Goal: Task Accomplishment & Management: Use online tool/utility

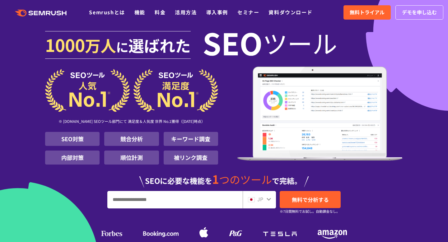
scroll to position [6, 0]
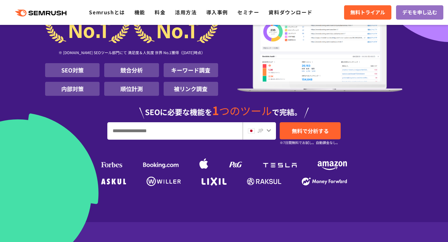
scroll to position [75, 0]
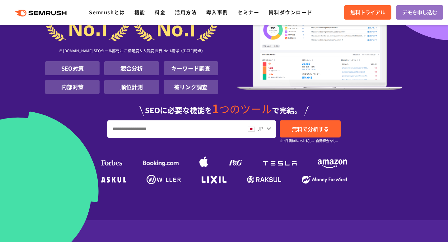
click at [198, 127] on input "URL、キーワードを入力してください" at bounding box center [175, 129] width 135 height 17
type input "**********"
click at [315, 129] on span "無料で分析する" at bounding box center [310, 129] width 37 height 8
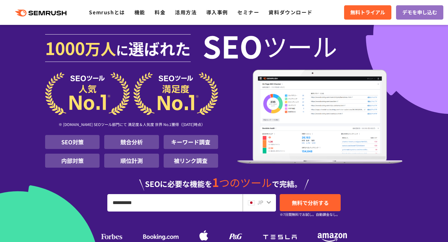
scroll to position [0, 0]
